Goal: Use online tool/utility: Utilize a website feature to perform a specific function

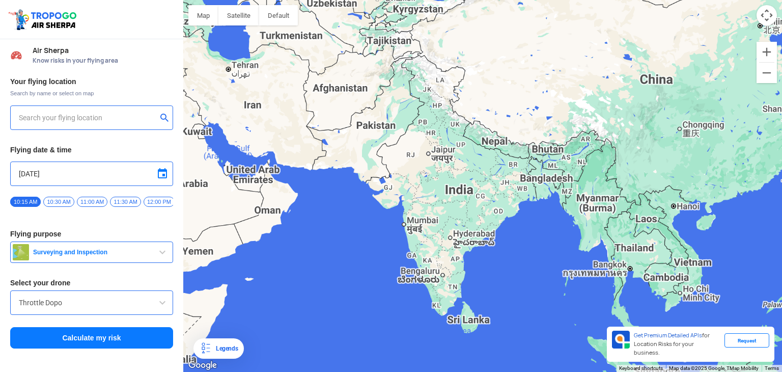
type input "[STREET_ADDRESS]"
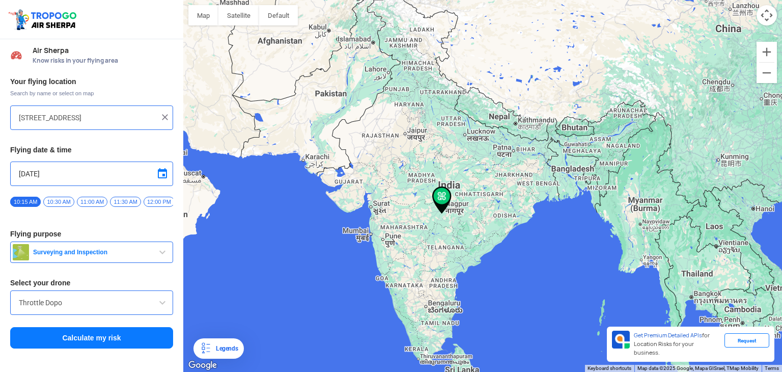
click at [161, 117] on img at bounding box center [165, 117] width 10 height 10
click at [114, 119] on input "text" at bounding box center [88, 118] width 138 height 12
type input "[PERSON_NAME] Enclave, [PERSON_NAME][GEOGRAPHIC_DATA], beside [GEOGRAPHIC_DATA]…"
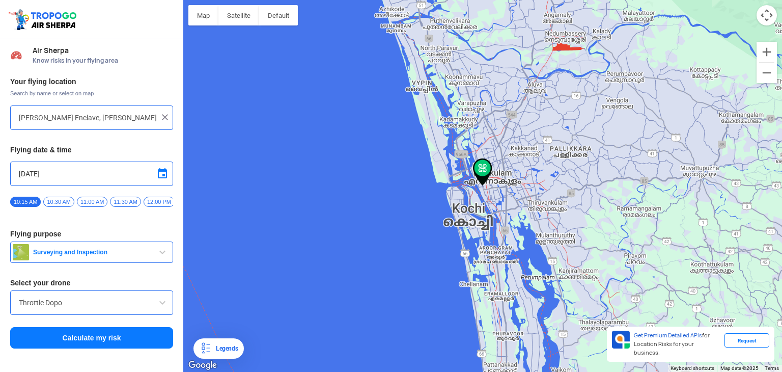
click at [96, 174] on input "[DATE]" at bounding box center [92, 174] width 146 height 12
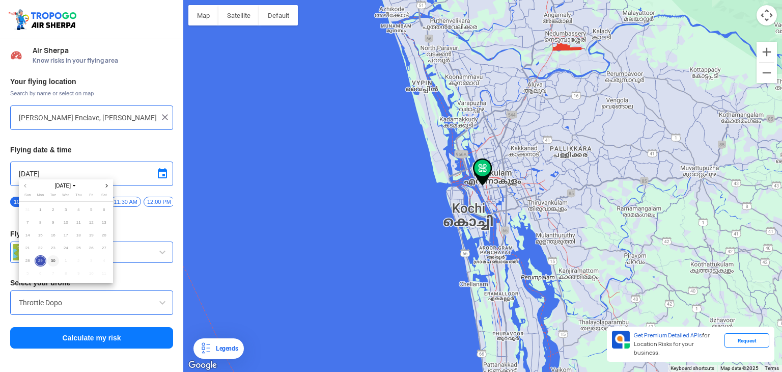
click at [55, 257] on span "30" at bounding box center [53, 261] width 12 height 12
type input "[DATE]"
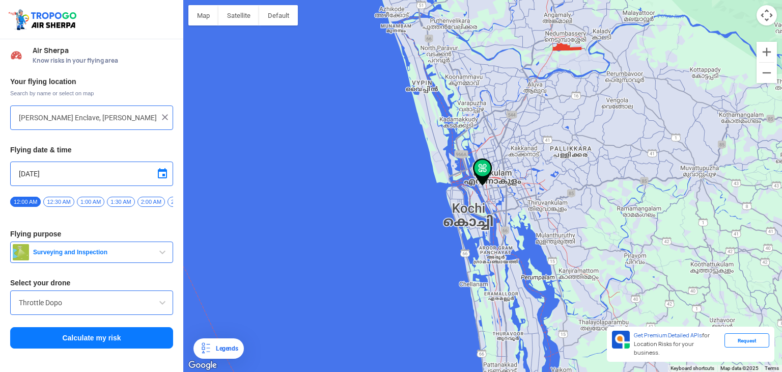
click at [152, 198] on span "2:00 AM" at bounding box center [152, 202] width 28 height 10
click at [97, 115] on input "[PERSON_NAME] Enclave, [PERSON_NAME][GEOGRAPHIC_DATA], beside [GEOGRAPHIC_DATA]…" at bounding box center [88, 118] width 138 height 12
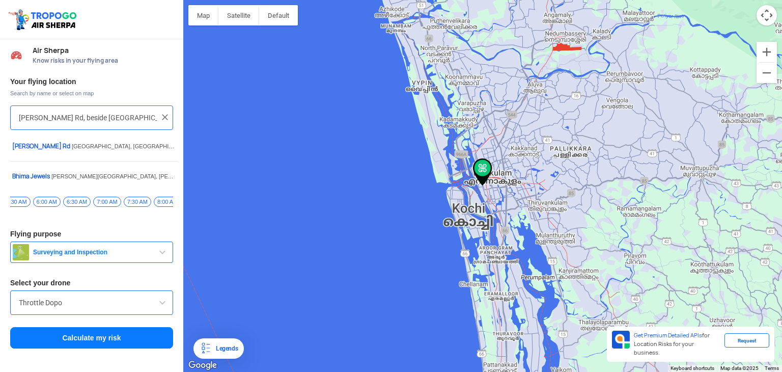
type input "[PERSON_NAME] Rd, beside [GEOGRAPHIC_DATA], [PERSON_NAME][GEOGRAPHIC_DATA], [GE…"
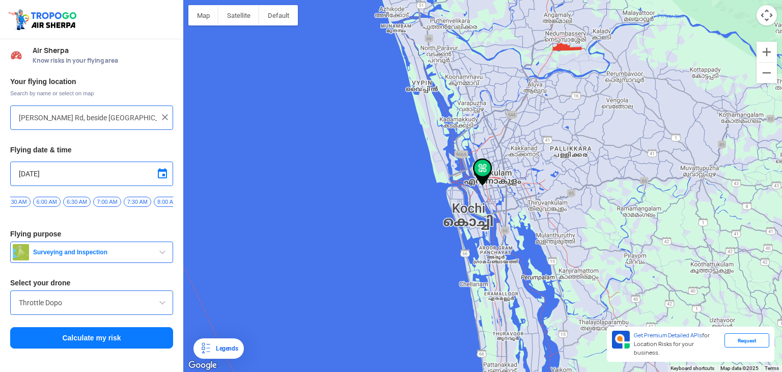
click at [165, 114] on img at bounding box center [165, 117] width 10 height 10
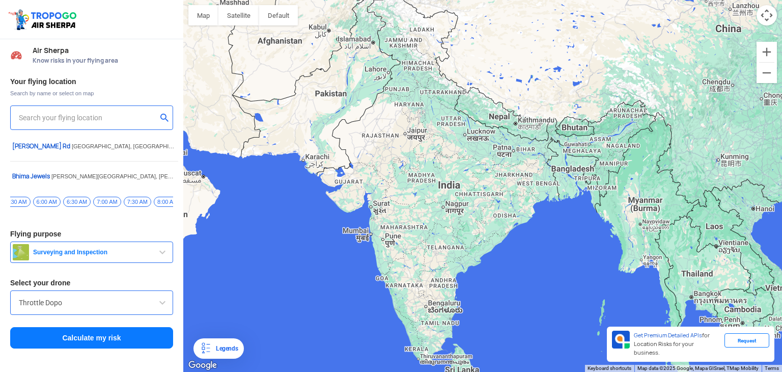
click at [91, 119] on input "text" at bounding box center [88, 118] width 138 height 12
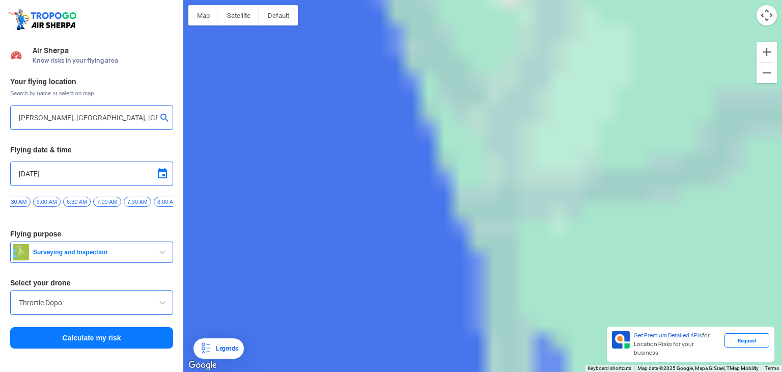
type input "[PERSON_NAME][GEOGRAPHIC_DATA], [GEOGRAPHIC_DATA], [GEOGRAPHIC_DATA], [GEOGRAPH…"
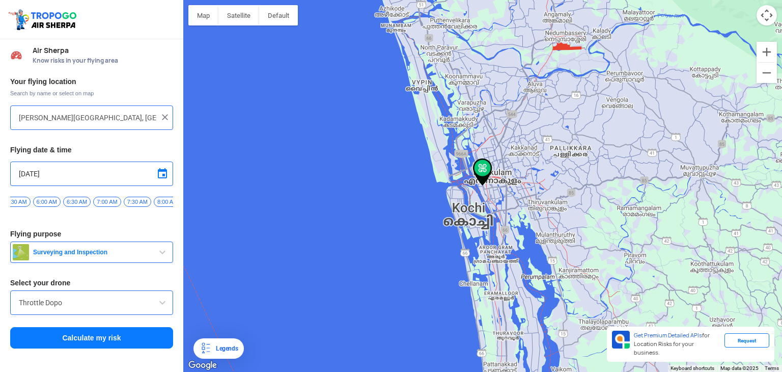
click at [126, 198] on span "7:30 AM" at bounding box center [138, 202] width 28 height 10
click at [90, 340] on button "Calculate my risk" at bounding box center [91, 337] width 163 height 21
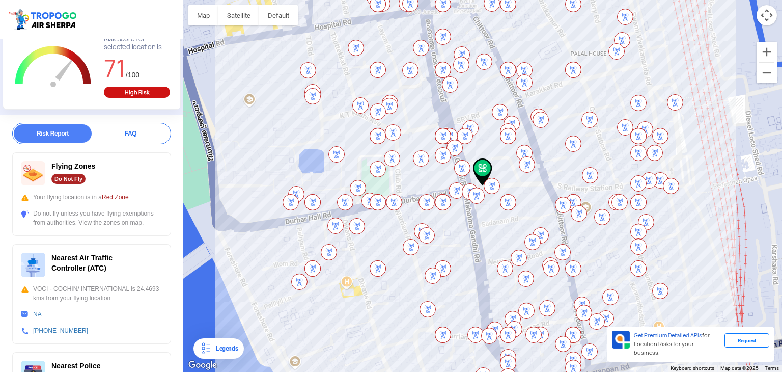
scroll to position [95, 0]
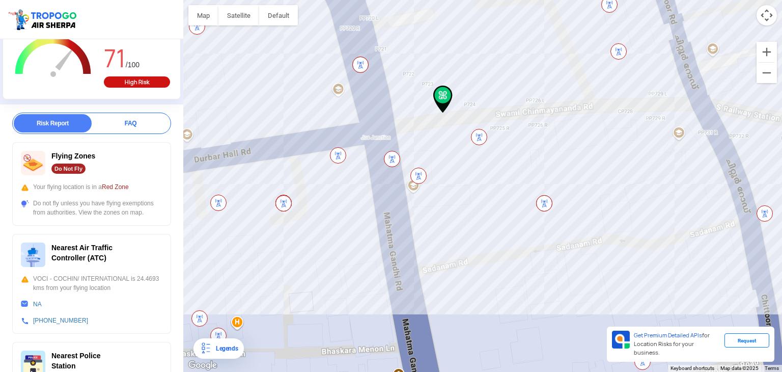
drag, startPoint x: 432, startPoint y: 251, endPoint x: 437, endPoint y: 137, distance: 114.2
click at [437, 137] on div at bounding box center [482, 186] width 599 height 372
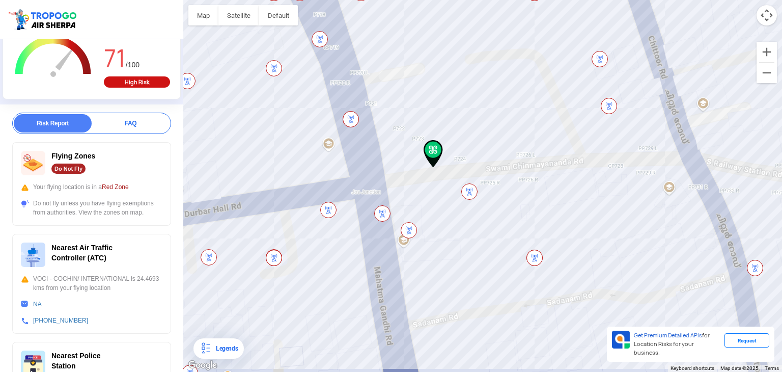
drag, startPoint x: 403, startPoint y: 75, endPoint x: 393, endPoint y: 131, distance: 57.4
click at [393, 131] on div at bounding box center [482, 186] width 599 height 372
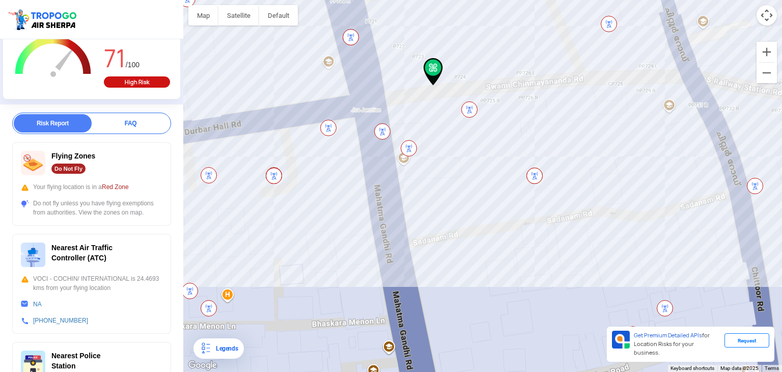
drag, startPoint x: 427, startPoint y: 253, endPoint x: 427, endPoint y: 169, distance: 83.5
click at [427, 169] on div at bounding box center [482, 186] width 599 height 372
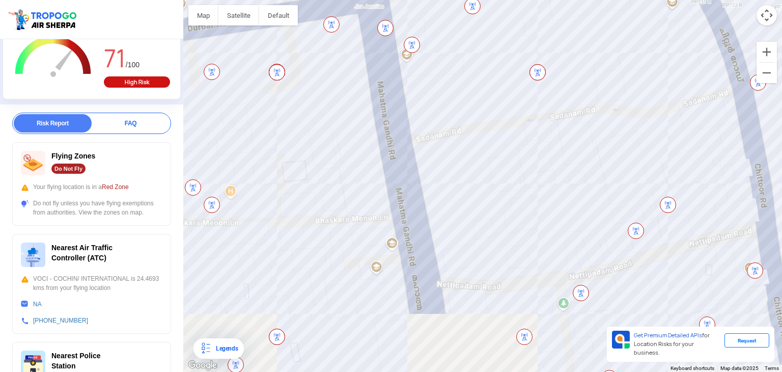
drag, startPoint x: 416, startPoint y: 263, endPoint x: 419, endPoint y: 155, distance: 108.0
click at [419, 155] on div at bounding box center [482, 186] width 599 height 372
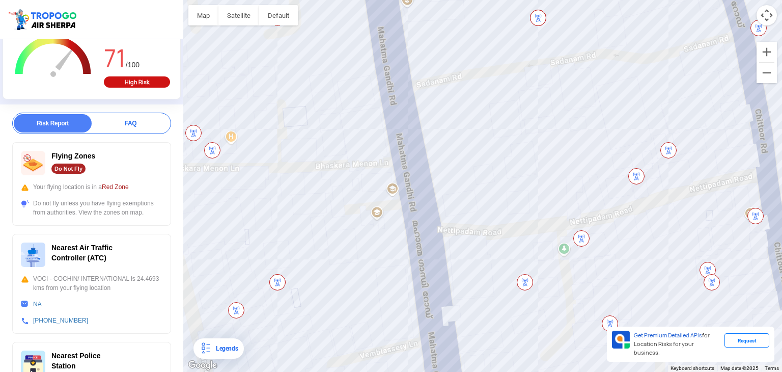
drag, startPoint x: 428, startPoint y: 214, endPoint x: 432, endPoint y: 118, distance: 96.4
click at [432, 118] on div at bounding box center [482, 186] width 599 height 372
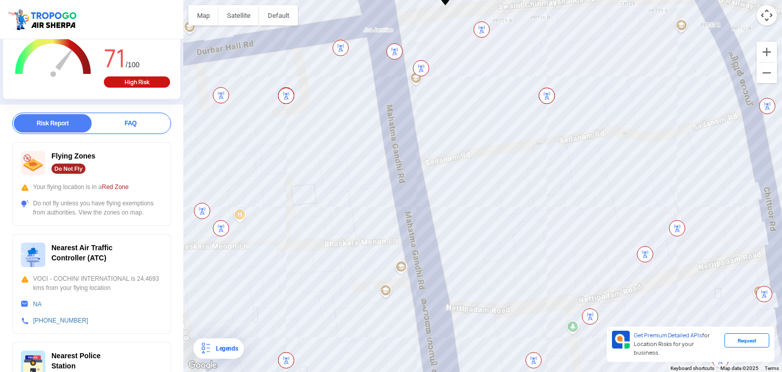
drag, startPoint x: 440, startPoint y: 118, endPoint x: 444, endPoint y: 234, distance: 116.2
click at [444, 234] on div at bounding box center [482, 186] width 599 height 372
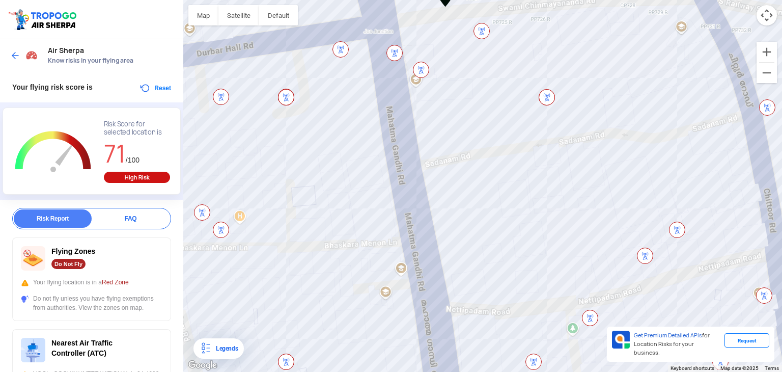
click at [13, 50] on img at bounding box center [15, 55] width 10 height 10
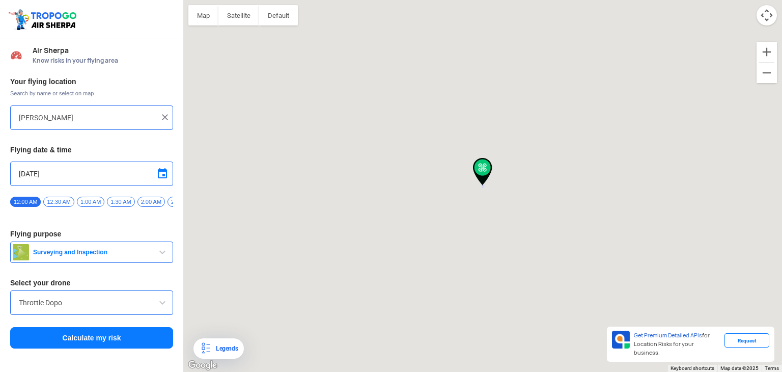
type input "[PERSON_NAME][GEOGRAPHIC_DATA], [GEOGRAPHIC_DATA], [GEOGRAPHIC_DATA], [GEOGRAPH…"
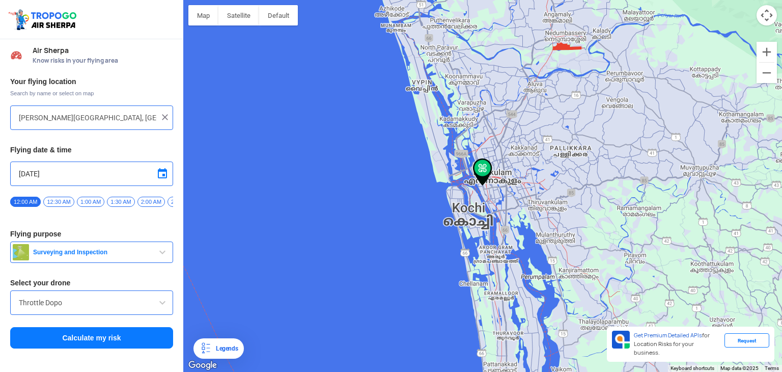
click at [161, 115] on img at bounding box center [165, 117] width 10 height 10
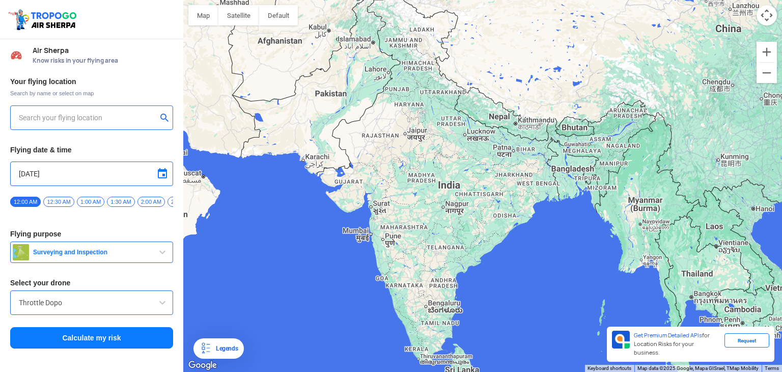
click at [94, 116] on input "text" at bounding box center [88, 118] width 138 height 12
type input "[PERSON_NAME] Enclave, [PERSON_NAME][GEOGRAPHIC_DATA], beside [GEOGRAPHIC_DATA]…"
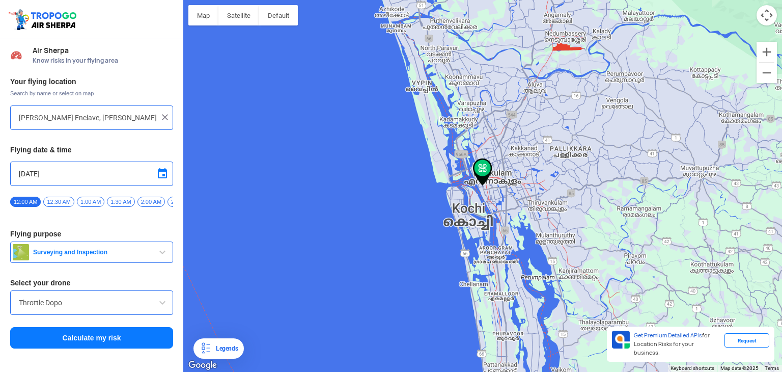
click at [55, 121] on input "[PERSON_NAME] Enclave, [PERSON_NAME][GEOGRAPHIC_DATA], beside [GEOGRAPHIC_DATA]…" at bounding box center [88, 118] width 138 height 12
click at [132, 115] on input "[PERSON_NAME] Enclave, [PERSON_NAME][GEOGRAPHIC_DATA], beside [GEOGRAPHIC_DATA]…" at bounding box center [88, 118] width 138 height 12
click at [156, 202] on span "2:00 AM" at bounding box center [152, 202] width 28 height 10
click at [156, 202] on span "7:30 AM" at bounding box center [158, 202] width 28 height 10
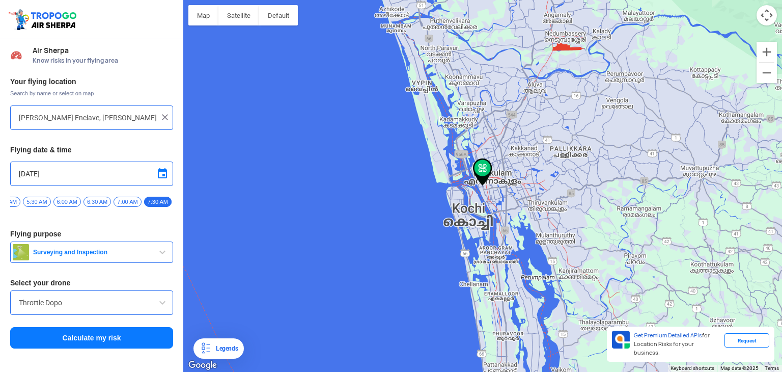
click at [88, 337] on button "Calculate my risk" at bounding box center [91, 337] width 163 height 21
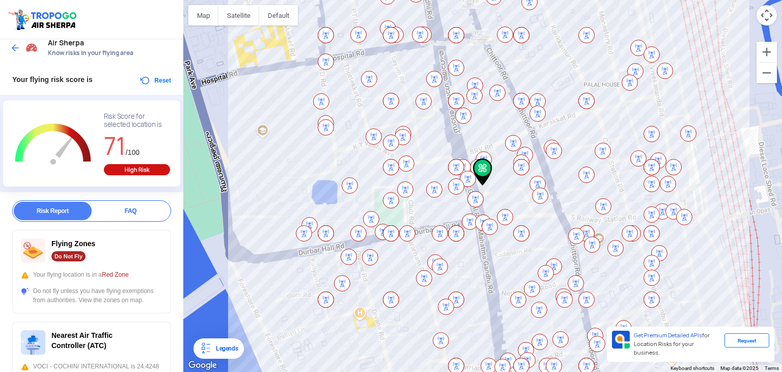
scroll to position [0, 0]
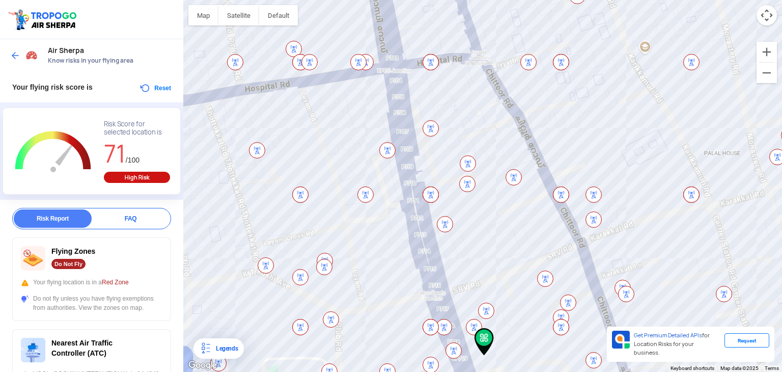
click at [495, 225] on div at bounding box center [482, 186] width 599 height 372
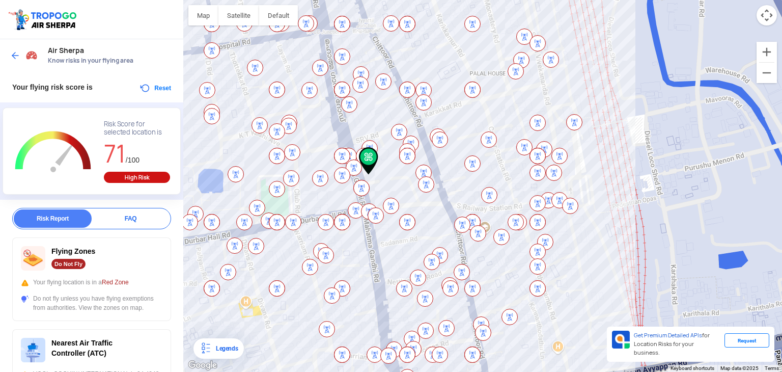
click at [419, 220] on div at bounding box center [482, 186] width 599 height 372
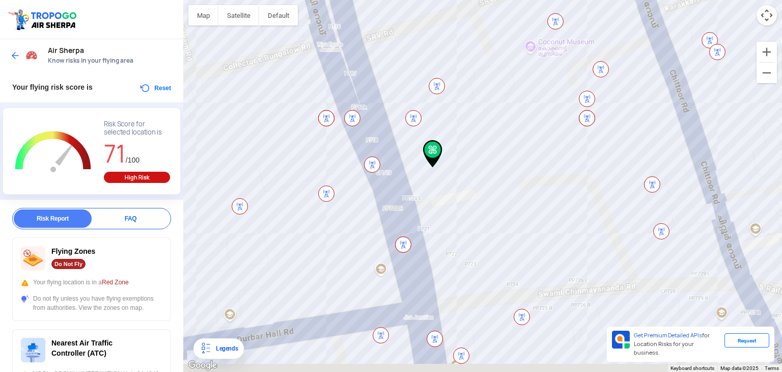
drag, startPoint x: 429, startPoint y: 243, endPoint x: 404, endPoint y: 113, distance: 133.3
click at [404, 113] on div at bounding box center [482, 186] width 599 height 372
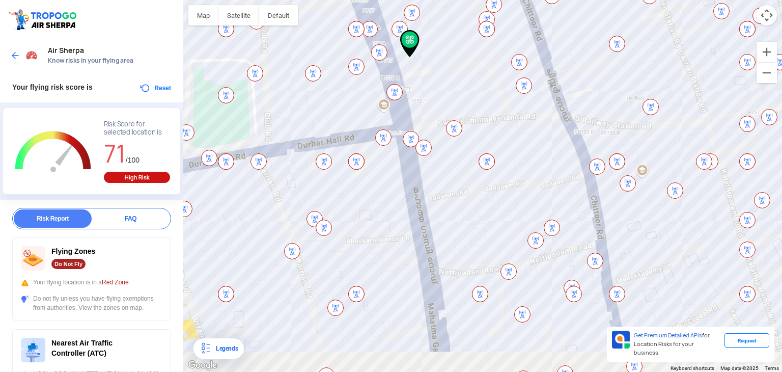
drag, startPoint x: 404, startPoint y: 113, endPoint x: 399, endPoint y: 45, distance: 67.5
click at [399, 45] on div at bounding box center [482, 186] width 599 height 372
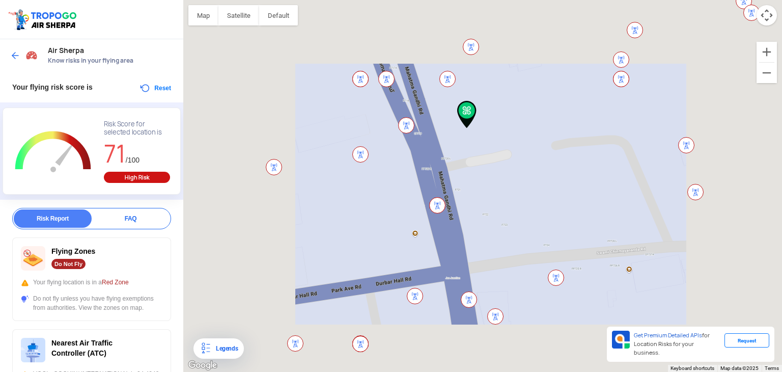
click at [495, 192] on div at bounding box center [482, 186] width 599 height 372
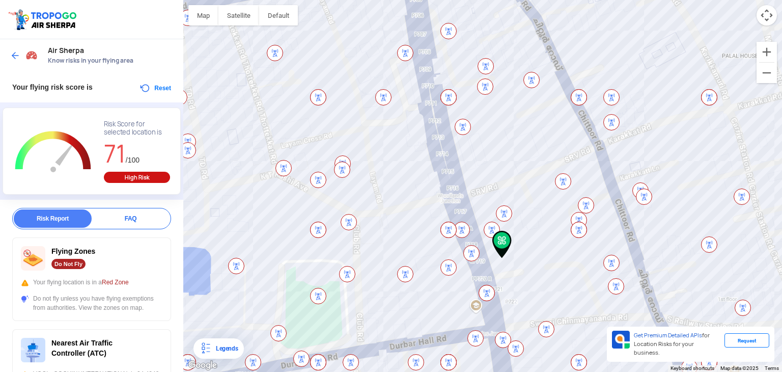
drag, startPoint x: 415, startPoint y: 83, endPoint x: 438, endPoint y: 193, distance: 112.5
click at [438, 193] on div at bounding box center [482, 186] width 599 height 372
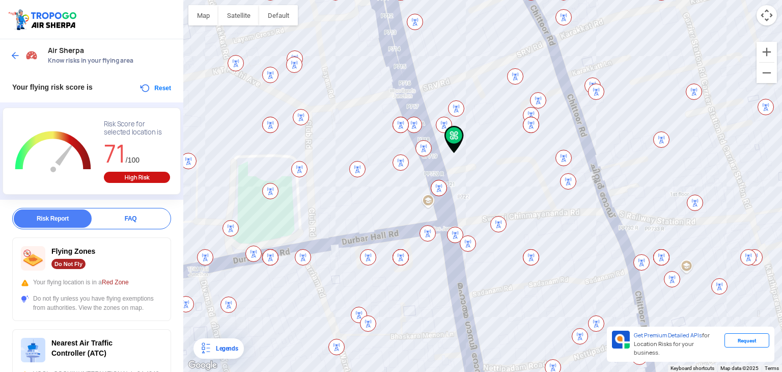
drag, startPoint x: 520, startPoint y: 306, endPoint x: 469, endPoint y: 188, distance: 128.4
click at [469, 188] on div at bounding box center [482, 186] width 599 height 372
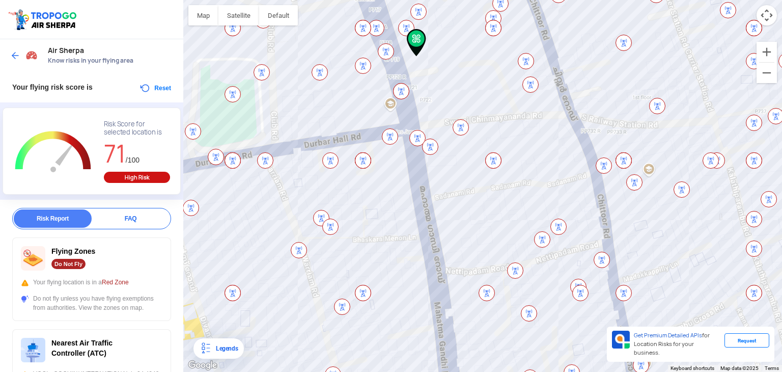
drag, startPoint x: 493, startPoint y: 303, endPoint x: 453, endPoint y: 199, distance: 111.3
click at [453, 199] on div at bounding box center [482, 186] width 599 height 372
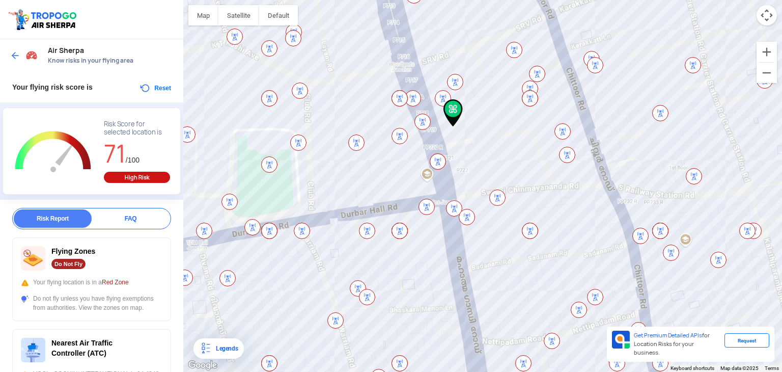
drag, startPoint x: 397, startPoint y: 85, endPoint x: 437, endPoint y: 186, distance: 109.1
click at [437, 186] on div at bounding box center [482, 186] width 599 height 372
